Goal: Consume media (video, audio): Consume media (video, audio)

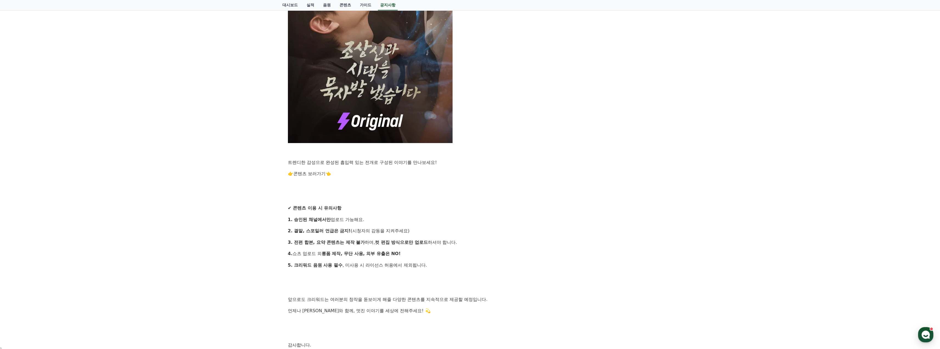
scroll to position [412, 0]
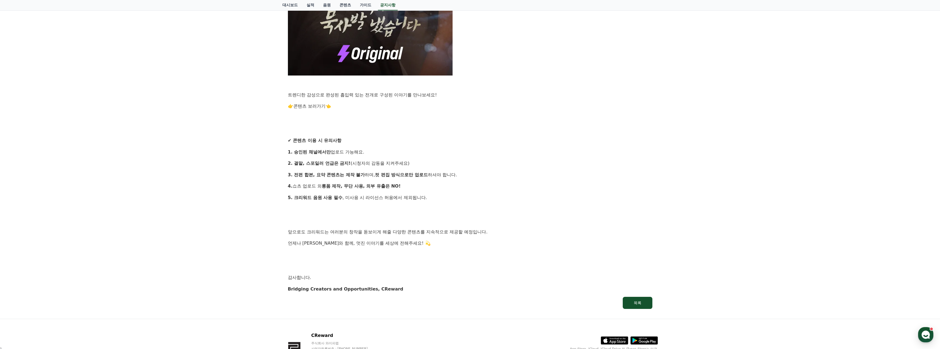
click at [304, 108] on link "콘텐츠 보러가기" at bounding box center [310, 106] width 32 height 5
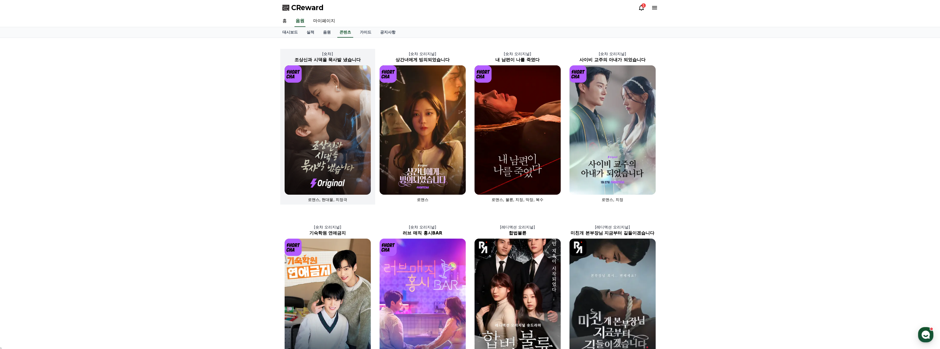
click at [336, 121] on img at bounding box center [328, 129] width 86 height 129
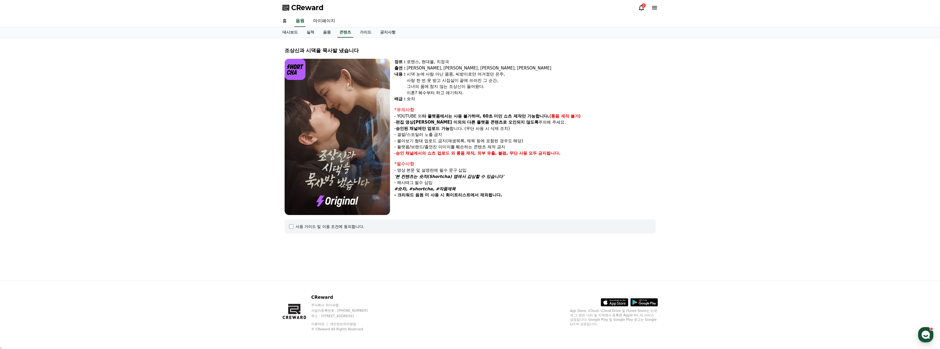
select select
